Goal: Task Accomplishment & Management: Use online tool/utility

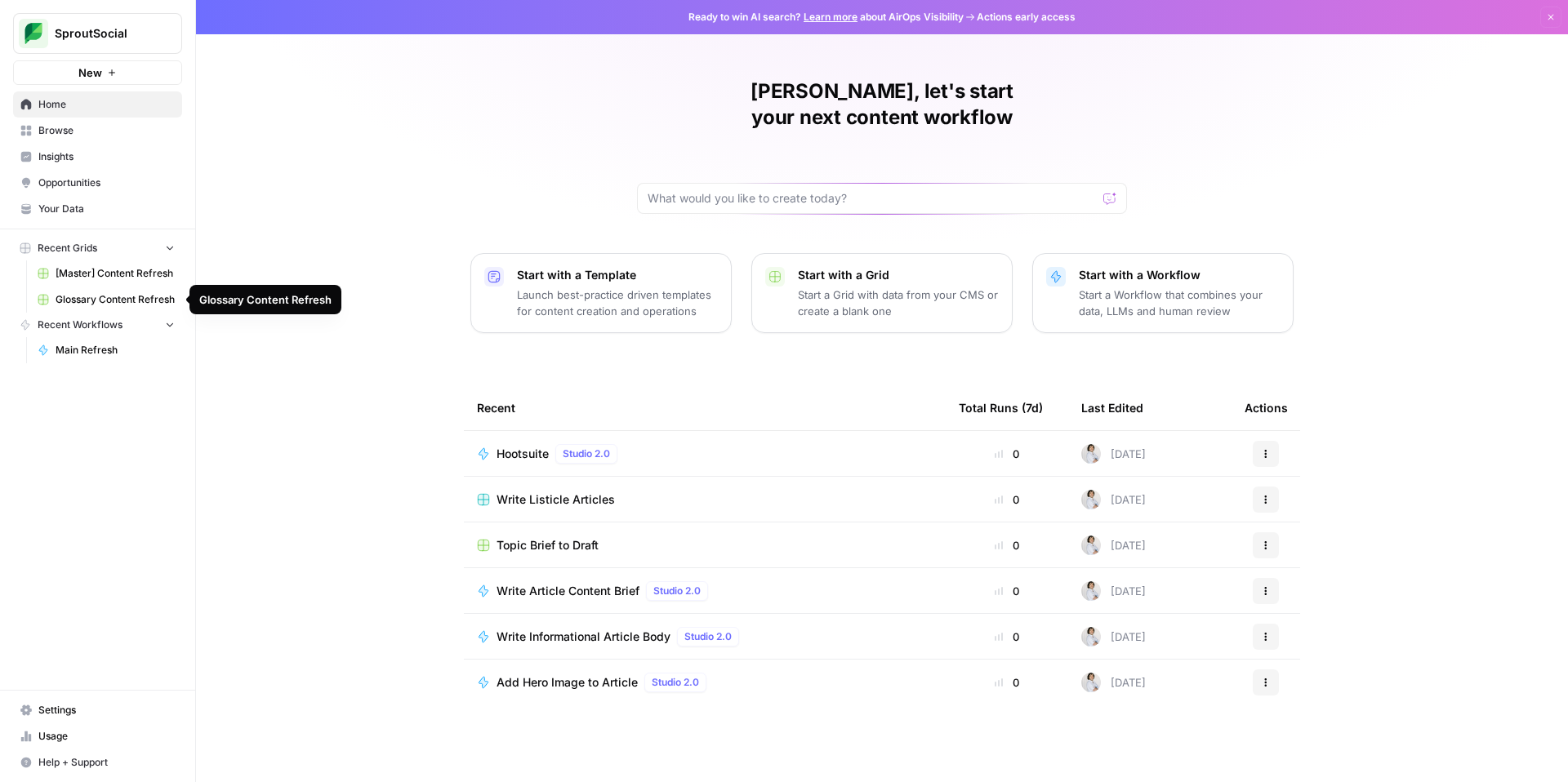
click at [126, 276] on span "[Master] Content Refresh" at bounding box center [115, 274] width 119 height 15
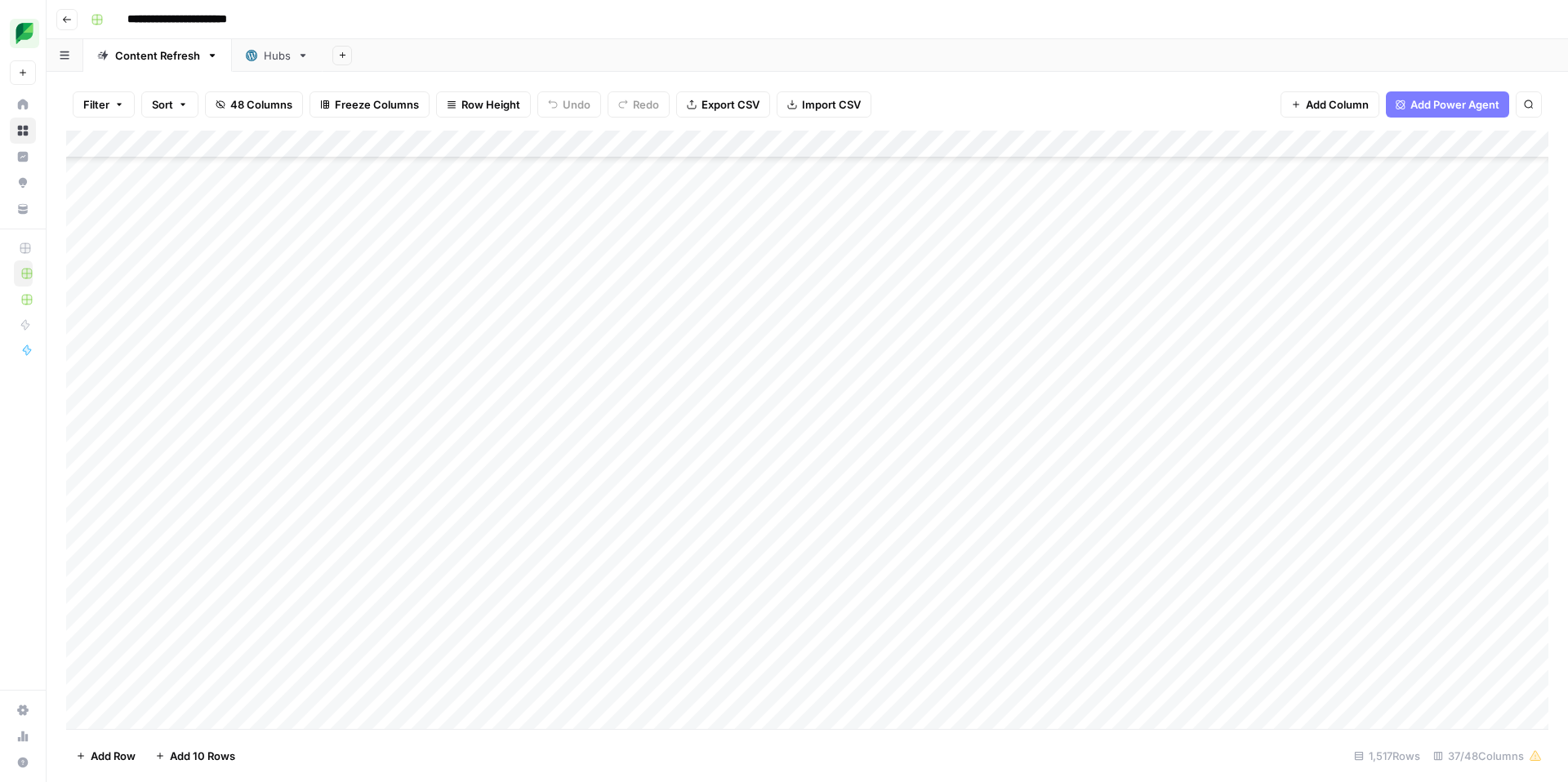
scroll to position [28938, 0]
click at [1021, 138] on div "Add Column" at bounding box center [808, 430] width 1483 height 598
click at [981, 260] on span "Sort Ascending" at bounding box center [1009, 259] width 143 height 16
click at [839, 520] on div "Add Column" at bounding box center [808, 430] width 1483 height 597
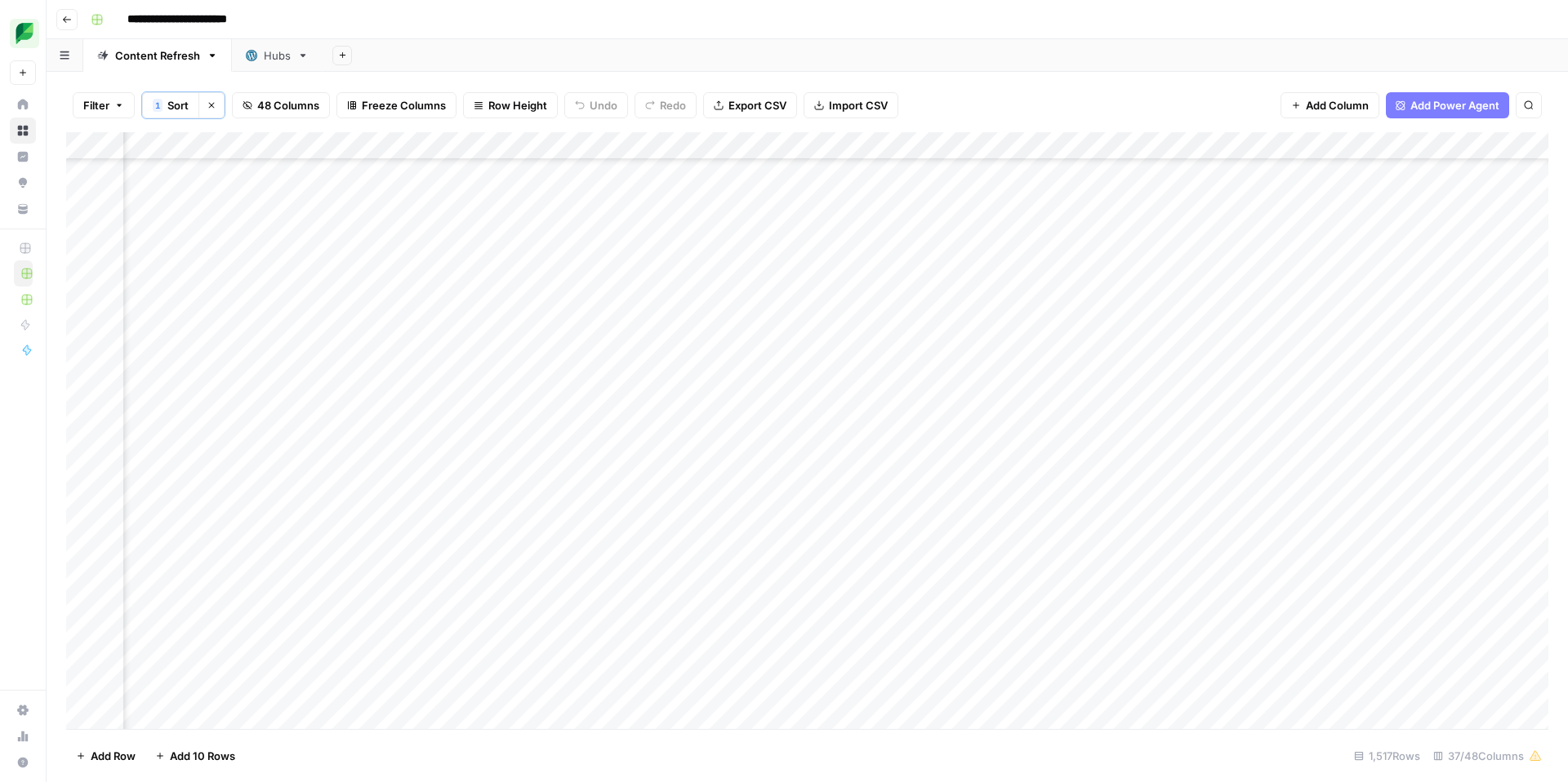
scroll to position [29355, 1201]
click at [1220, 527] on div "Add Column" at bounding box center [808, 430] width 1483 height 597
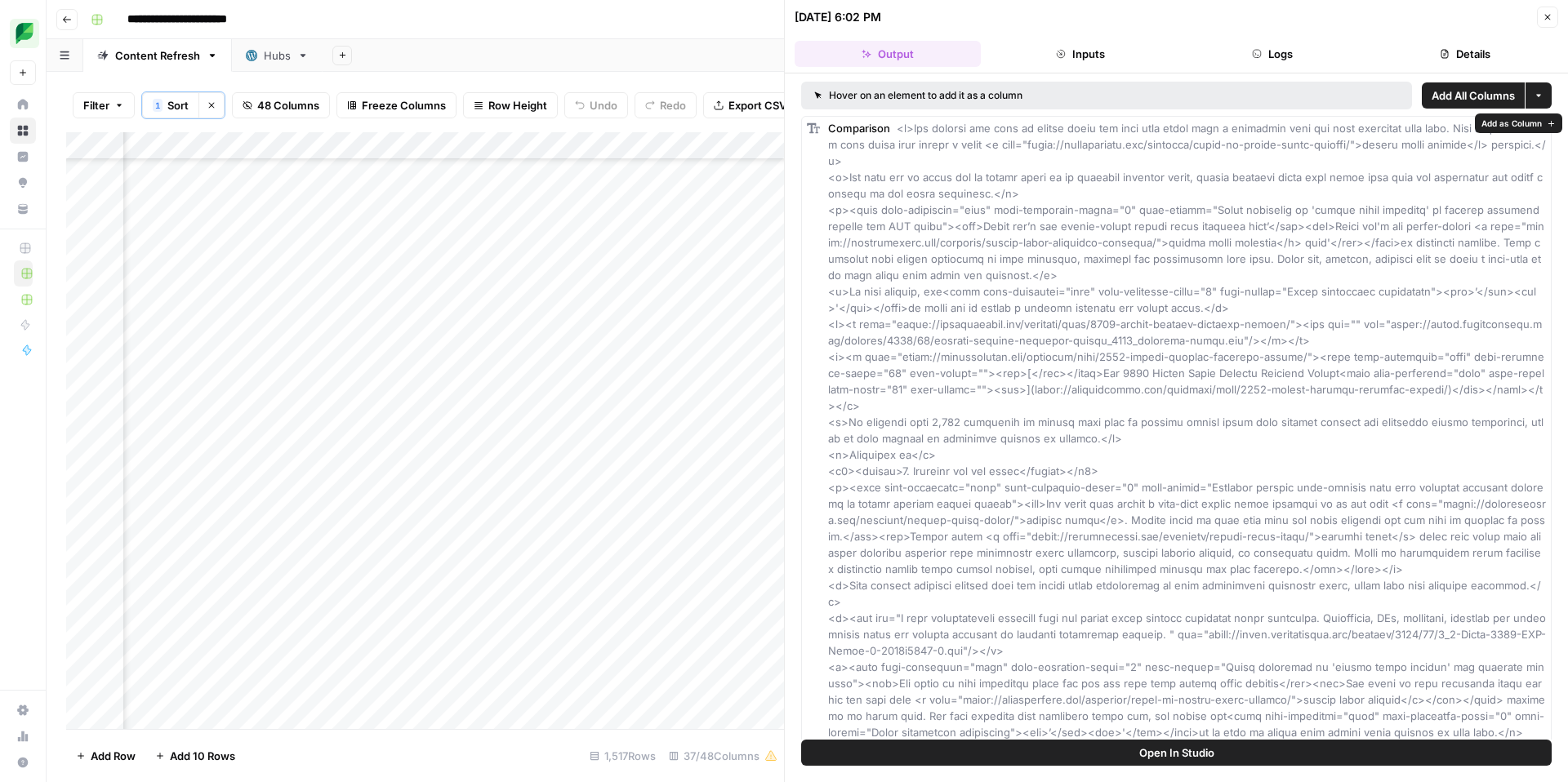
scroll to position [5, 0]
click at [1552, 11] on button "Close" at bounding box center [1547, 16] width 21 height 21
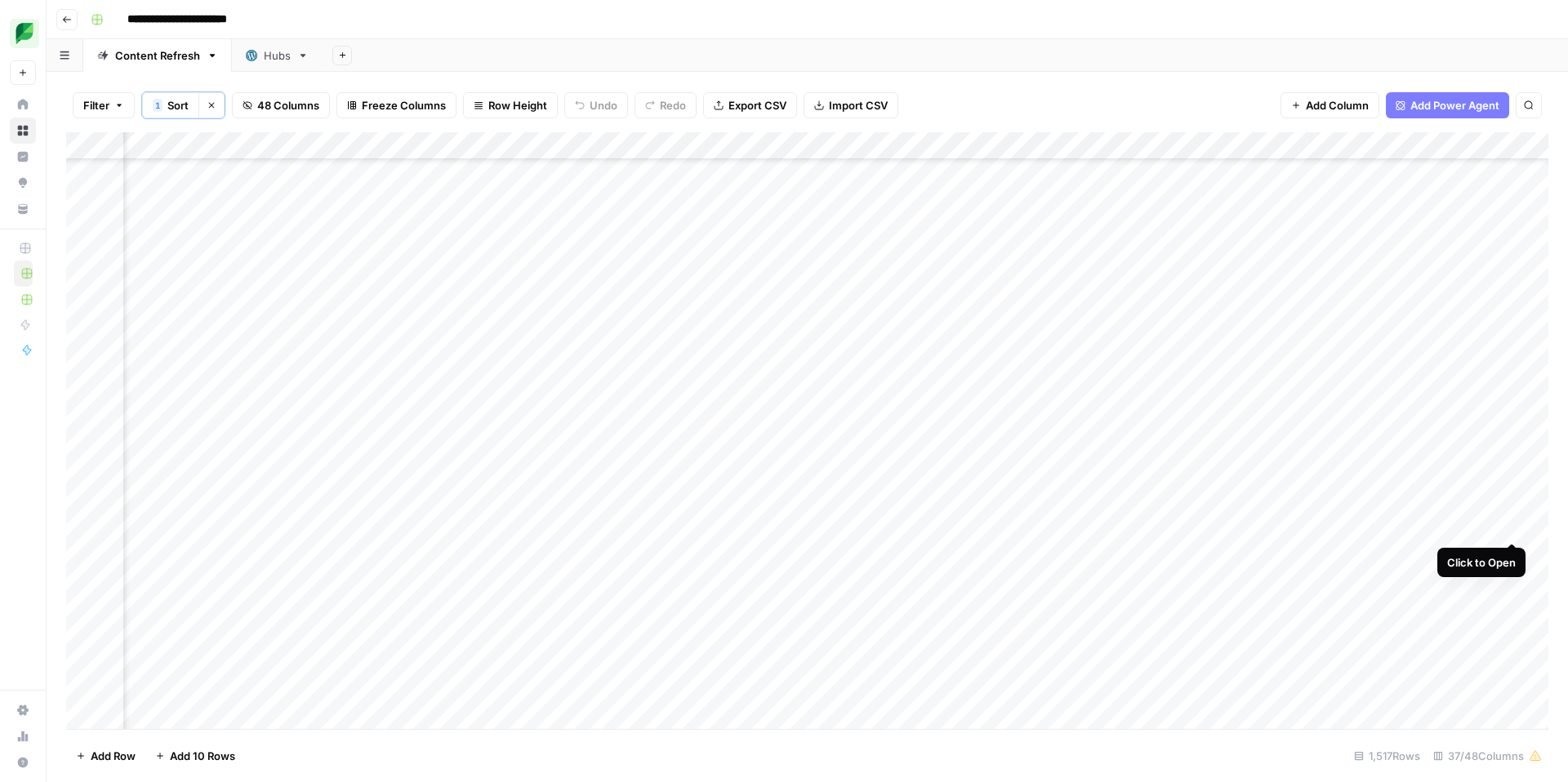
click at [1512, 523] on div "Add Column" at bounding box center [808, 430] width 1483 height 597
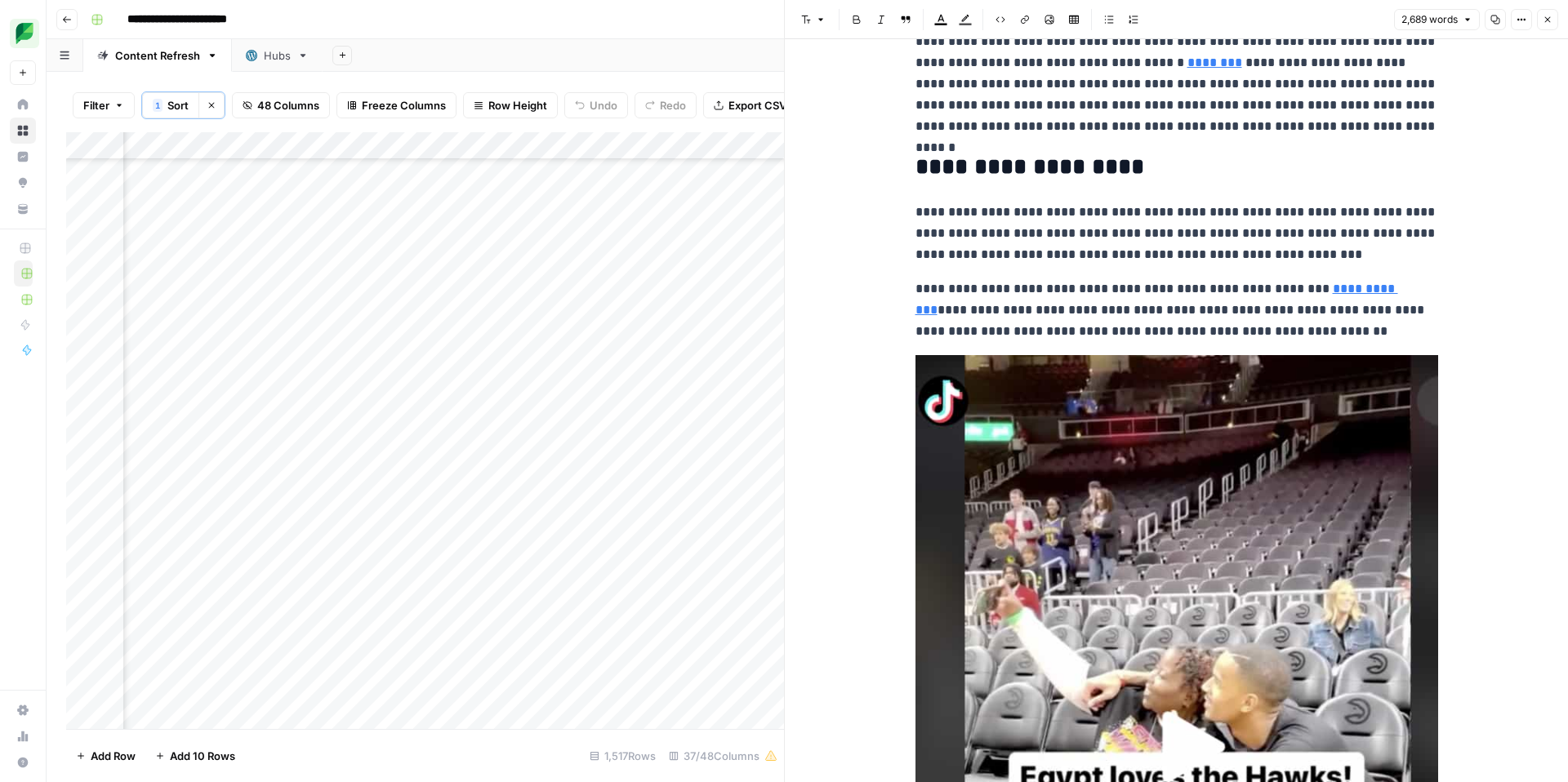
scroll to position [11026, 0]
click at [1543, 16] on icon "button" at bounding box center [1548, 19] width 10 height 10
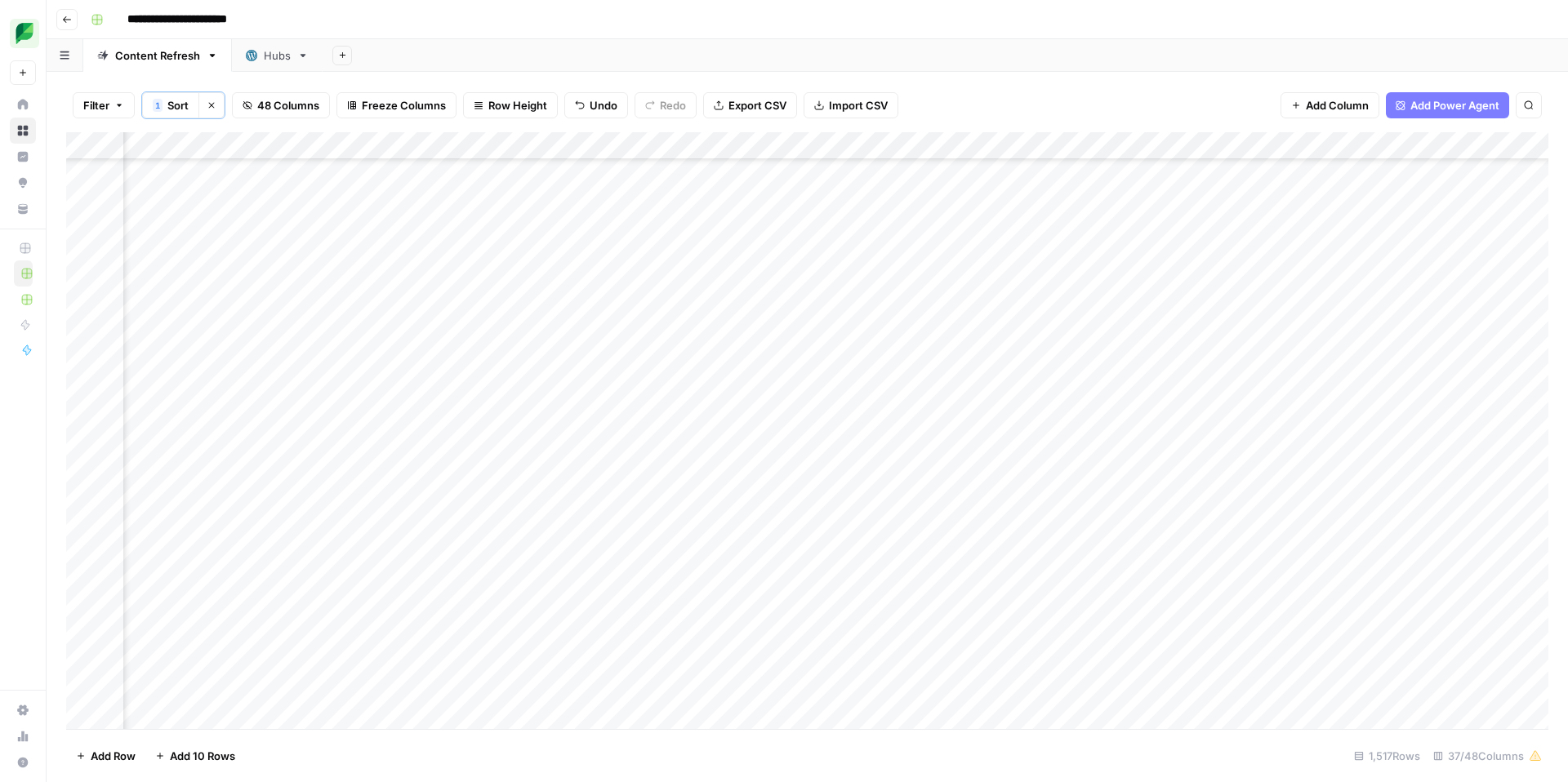
click at [1351, 496] on div "Add Column" at bounding box center [808, 430] width 1483 height 597
click at [1241, 525] on div "Add Column" at bounding box center [808, 430] width 1483 height 597
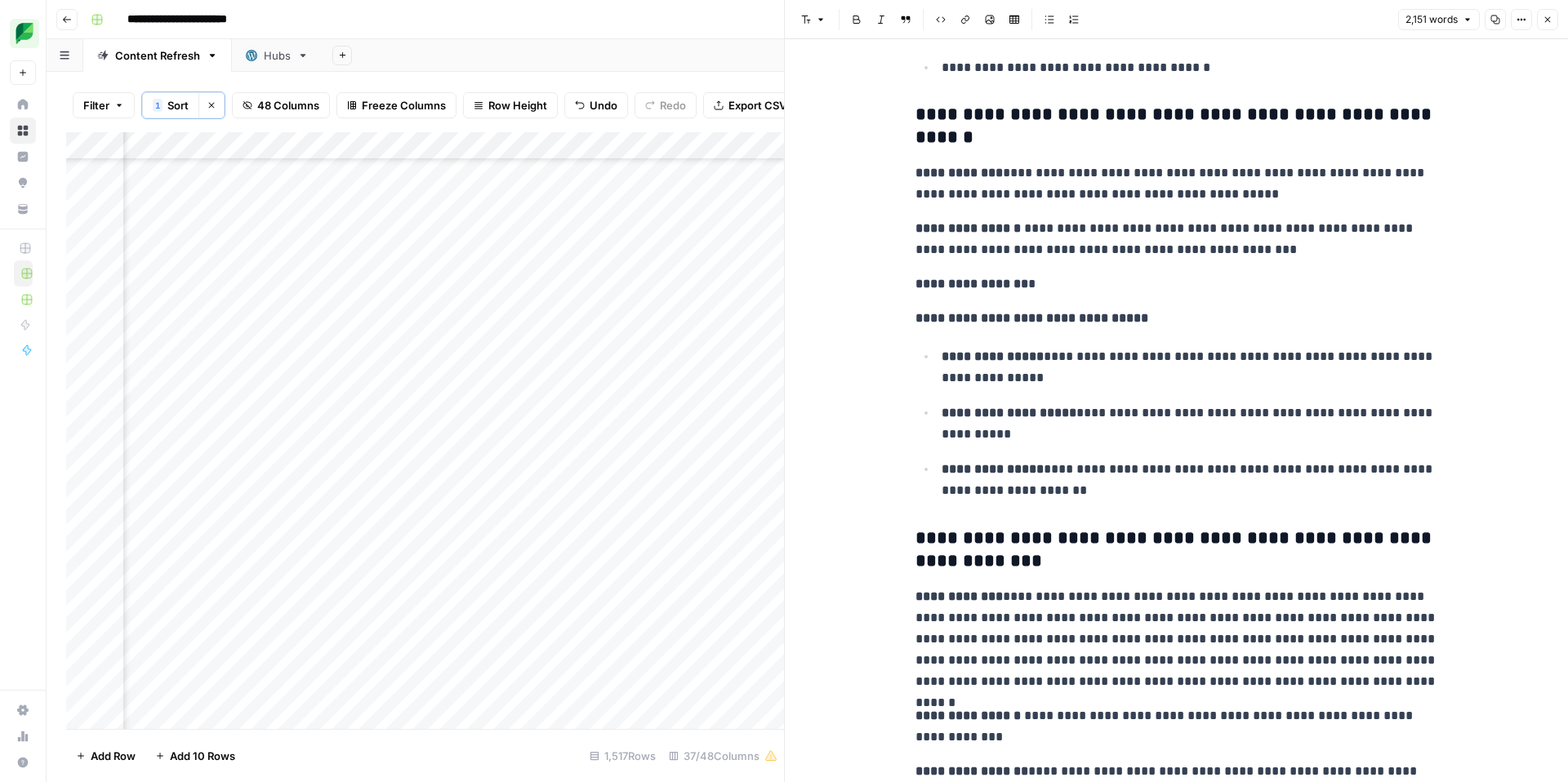
scroll to position [8988, 0]
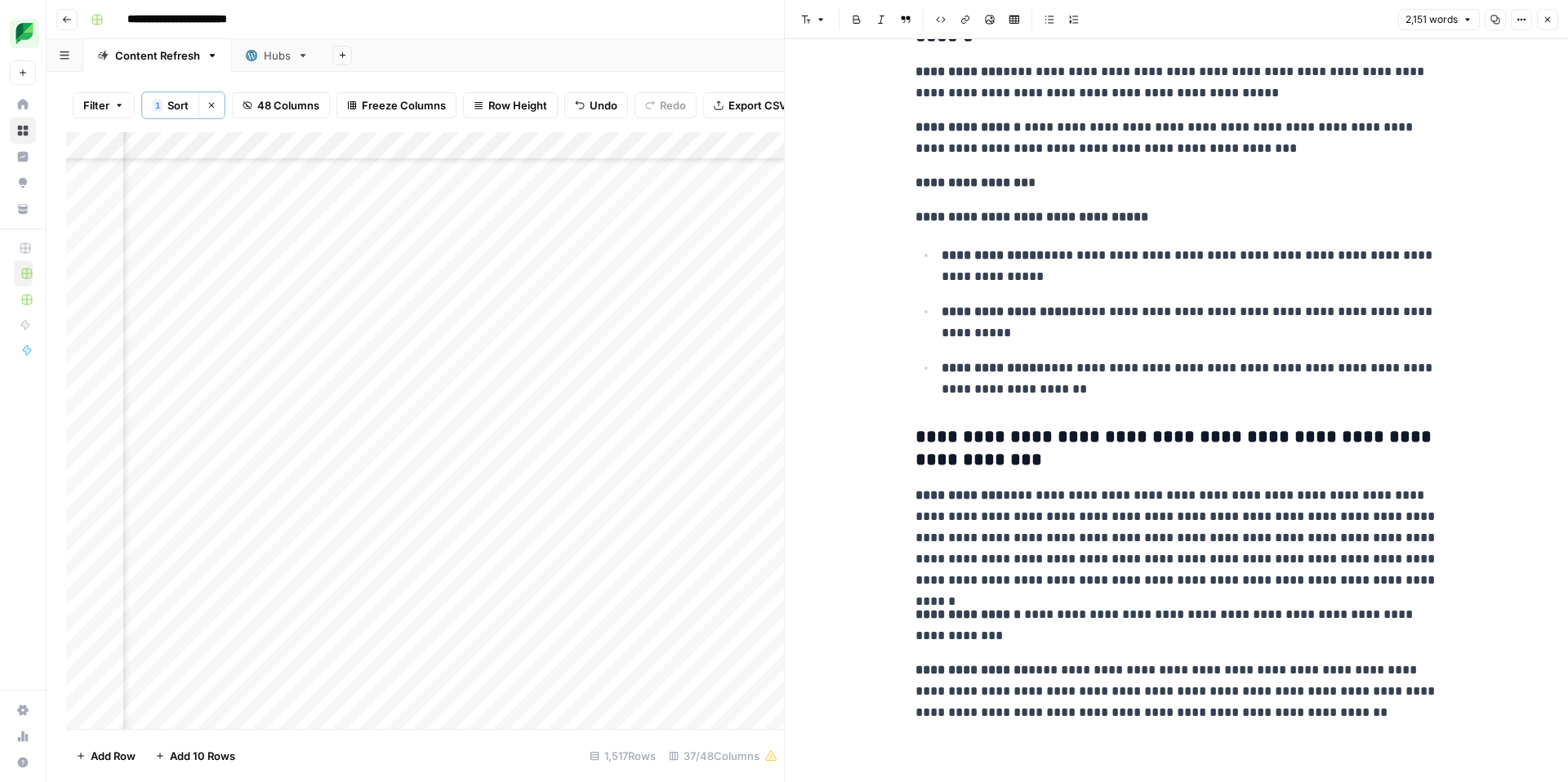
click at [1548, 17] on icon "button" at bounding box center [1548, 19] width 10 height 10
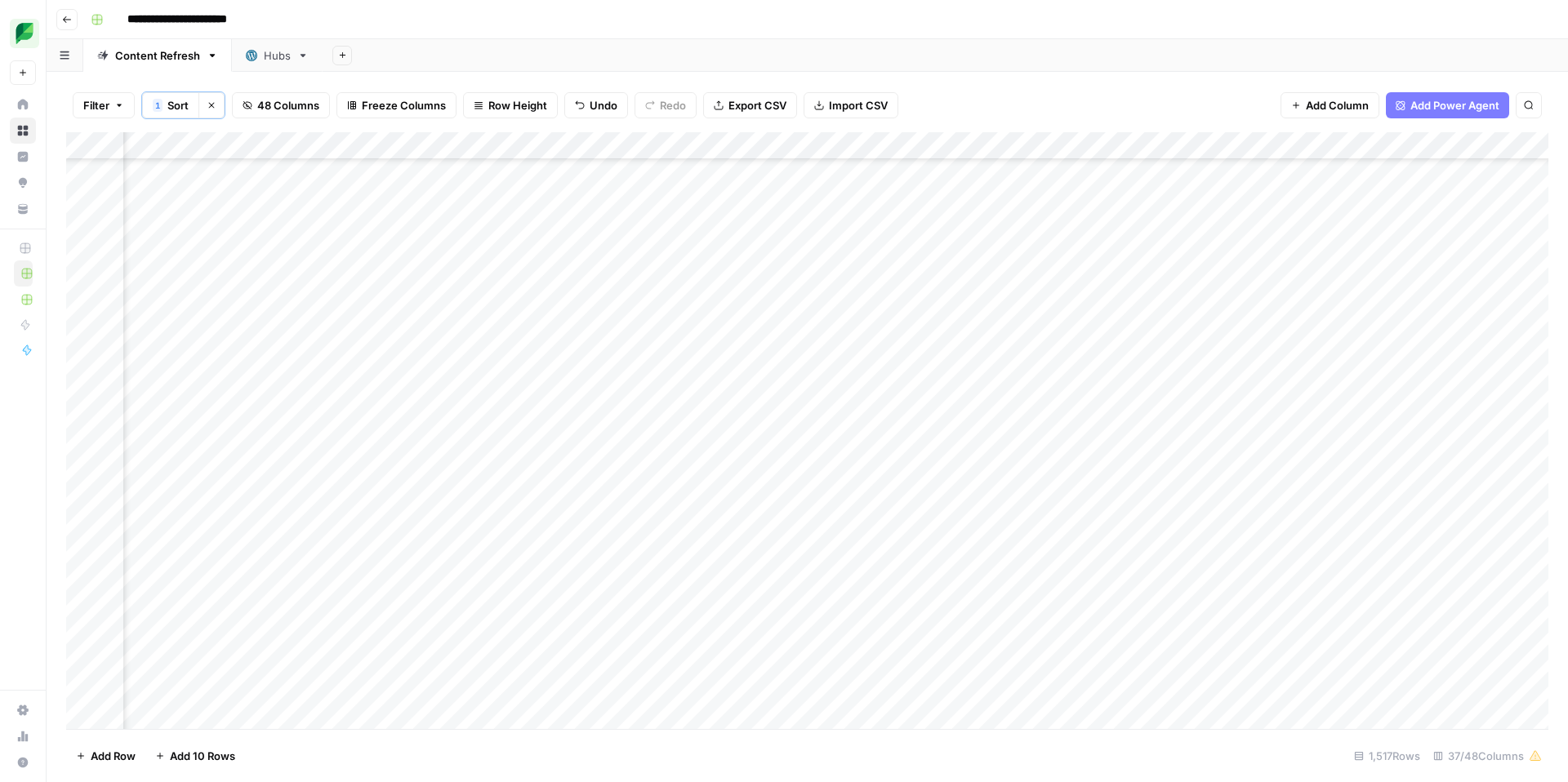
click at [1313, 529] on div "Add Column" at bounding box center [808, 430] width 1483 height 597
click at [1292, 466] on div "Add Column" at bounding box center [808, 430] width 1483 height 597
click at [1124, 503] on div "Add Column" at bounding box center [808, 430] width 1483 height 597
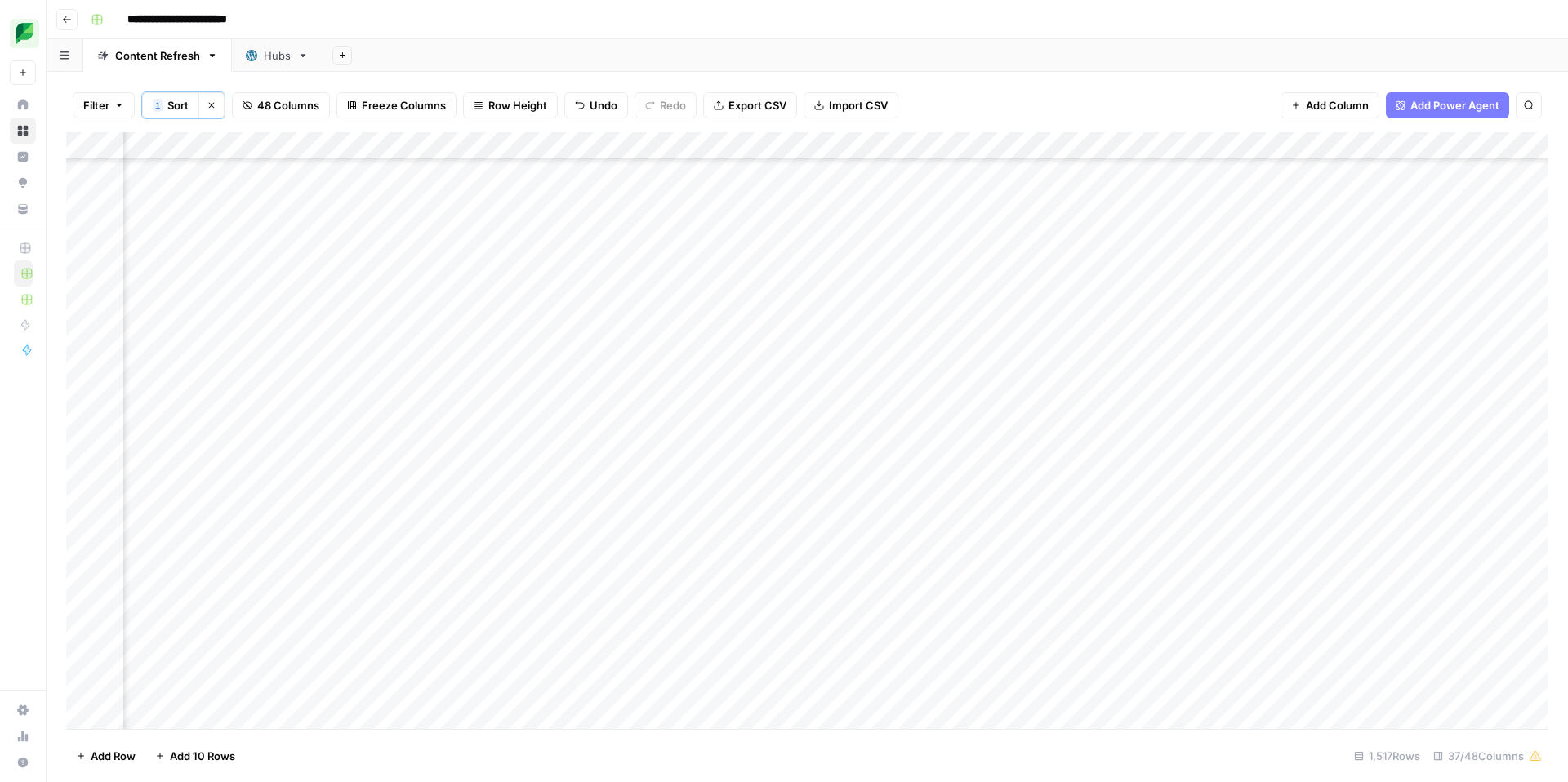
scroll to position [29357, 1450]
click at [1123, 500] on div "Add Column" at bounding box center [808, 430] width 1483 height 597
